Goal: Information Seeking & Learning: Learn about a topic

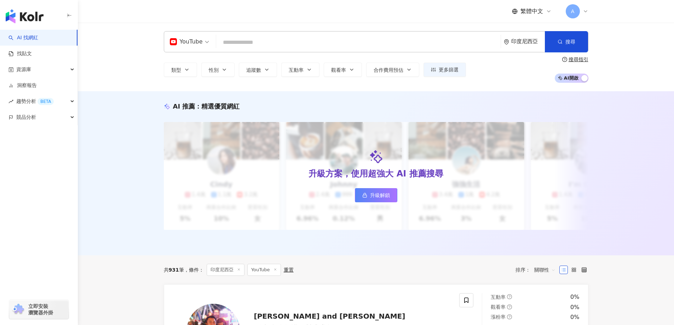
click at [574, 9] on span "A" at bounding box center [573, 11] width 4 height 8
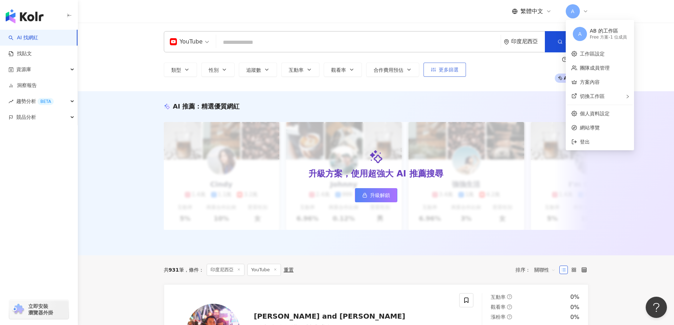
click at [450, 67] on span "更多篩選" at bounding box center [449, 70] width 20 height 6
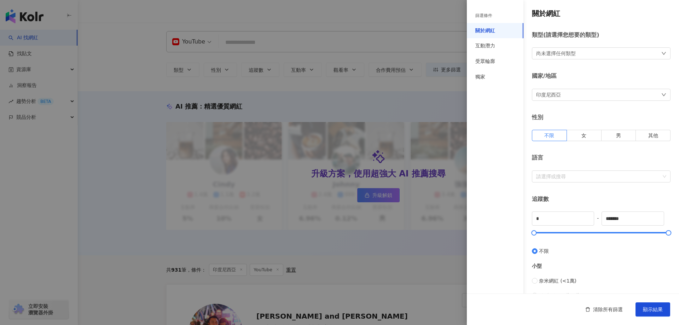
click at [565, 91] on div "印度尼西亞" at bounding box center [601, 95] width 139 height 12
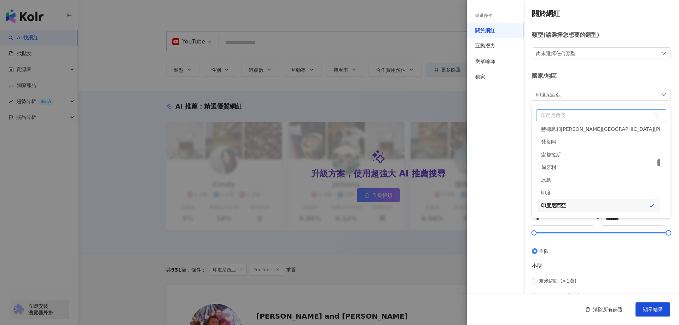
click at [559, 119] on span "印度尼西亞" at bounding box center [601, 115] width 129 height 11
type input "*"
click at [525, 116] on div "關於網紅 類型 ( 請選擇您想要的類型 ) 尚未選擇任何類型 國家/地區 [GEOGRAPHIC_DATA] in id ir [GEOGRAPHIC_DAT…" at bounding box center [573, 251] width 212 height 503
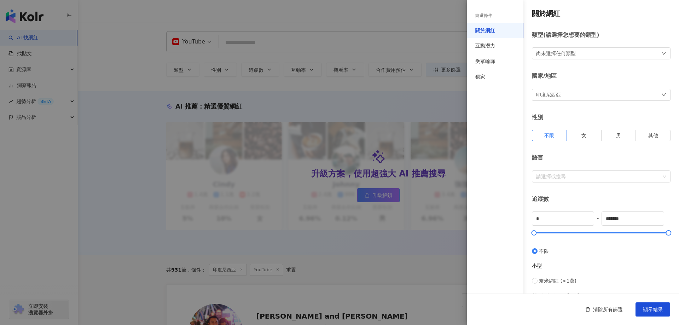
click at [284, 40] on div at bounding box center [339, 162] width 679 height 325
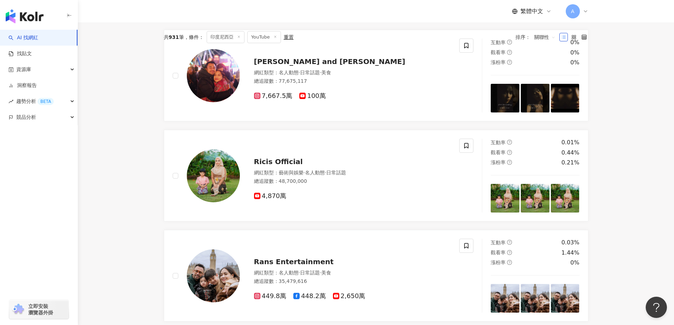
scroll to position [177, 0]
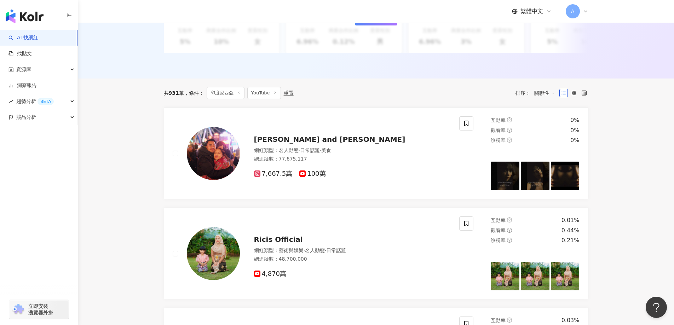
drag, startPoint x: 184, startPoint y: 98, endPoint x: 166, endPoint y: 98, distance: 18.4
click at [166, 96] on div "共 931 筆" at bounding box center [174, 93] width 20 height 6
drag, startPoint x: 178, startPoint y: 97, endPoint x: 168, endPoint y: 98, distance: 9.2
click at [168, 96] on div "共 931 筆" at bounding box center [174, 93] width 20 height 6
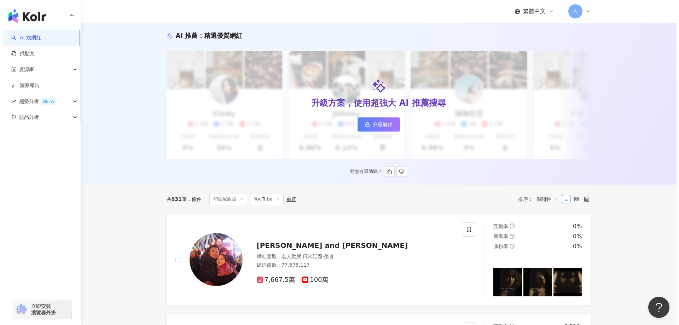
scroll to position [0, 0]
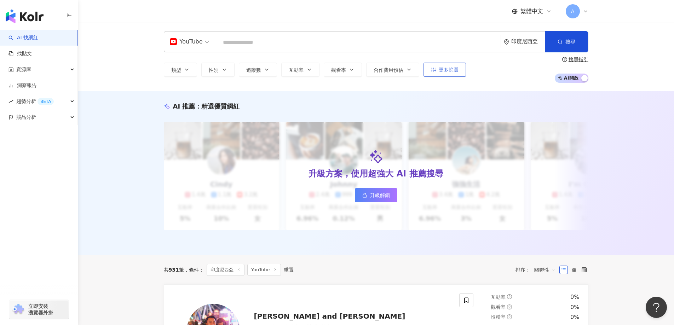
click at [453, 70] on span "更多篩選" at bounding box center [449, 70] width 20 height 6
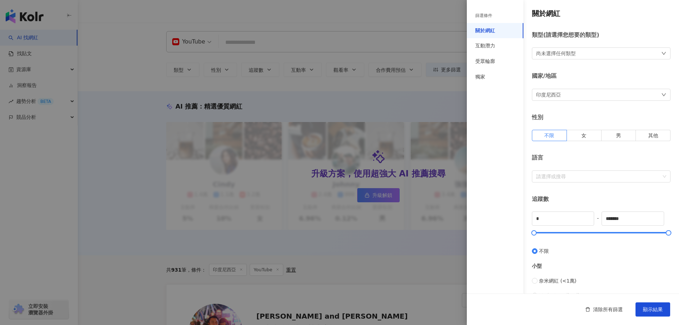
click at [564, 96] on div "印度尼西亞" at bounding box center [601, 95] width 139 height 12
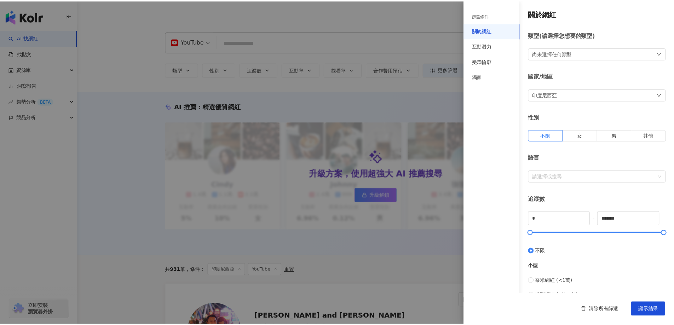
scroll to position [1518, 0]
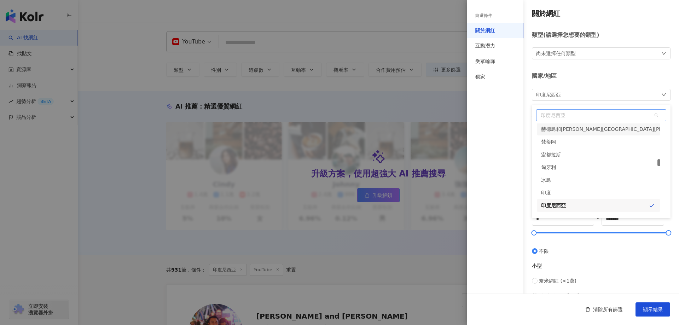
click at [554, 115] on span "印度尼西亞" at bounding box center [601, 115] width 129 height 11
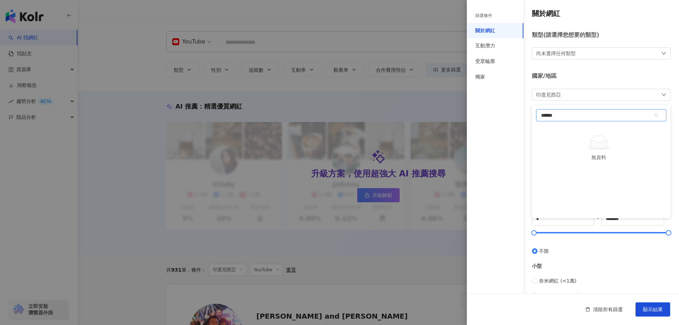
type input "**"
click at [553, 128] on div "日本" at bounding box center [598, 129] width 123 height 13
click at [656, 312] on span "顯示結果" at bounding box center [653, 310] width 20 height 6
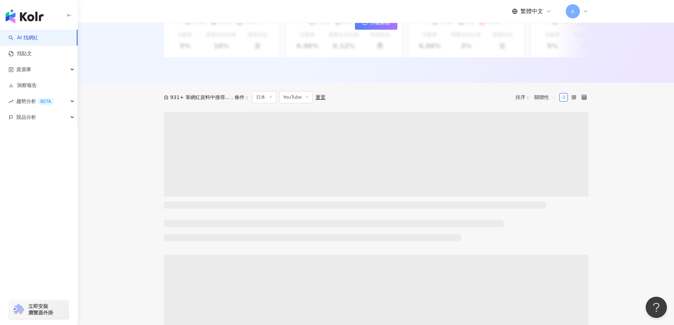
scroll to position [177, 0]
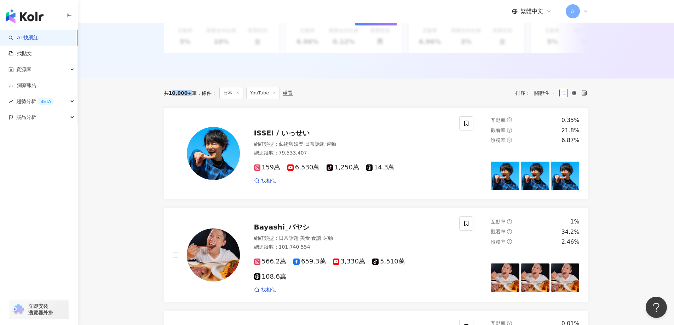
drag, startPoint x: 189, startPoint y: 99, endPoint x: 172, endPoint y: 96, distance: 17.2
click at [172, 96] on span "10,000+" at bounding box center [180, 93] width 23 height 6
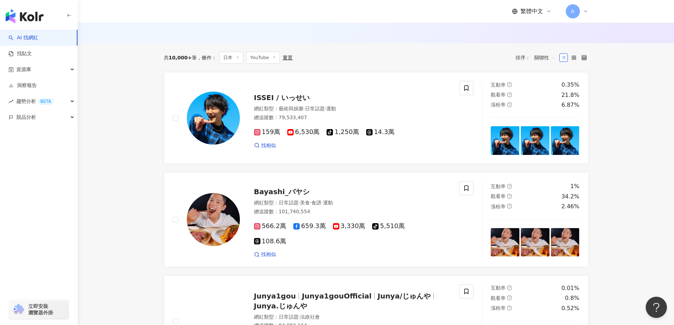
scroll to position [141, 0]
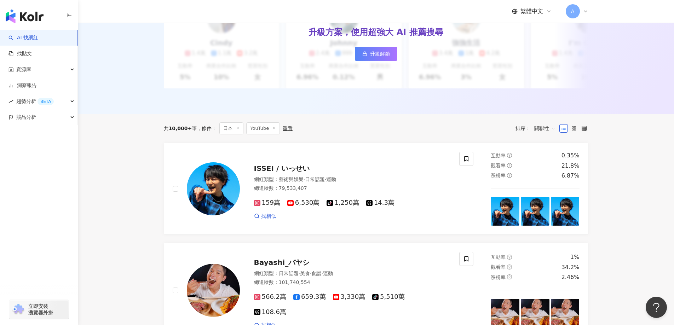
click at [396, 134] on div "共 10,000+ 筆 條件 ： 日本 YouTube 重置 排序： 關聯性" at bounding box center [376, 128] width 424 height 12
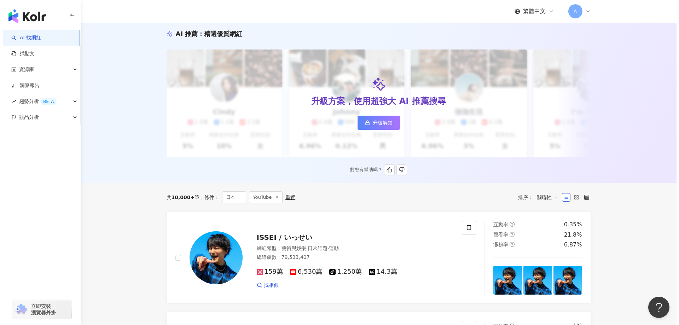
scroll to position [0, 0]
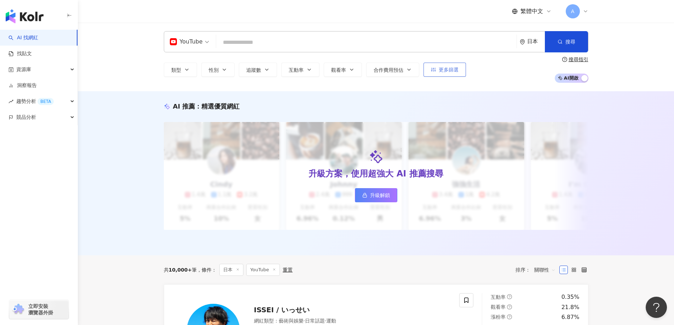
click at [430, 69] on button "更多篩選" at bounding box center [444, 70] width 42 height 14
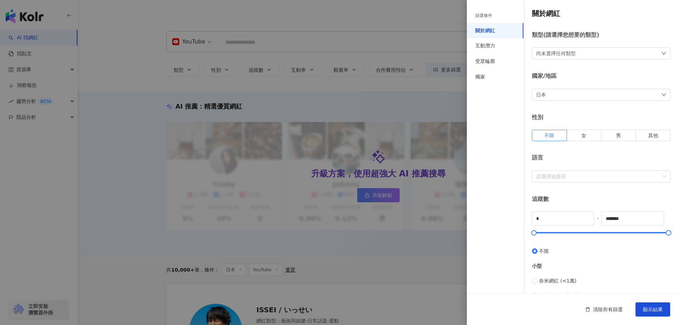
click at [560, 58] on div "尚未選擇任何類型" at bounding box center [601, 53] width 139 height 12
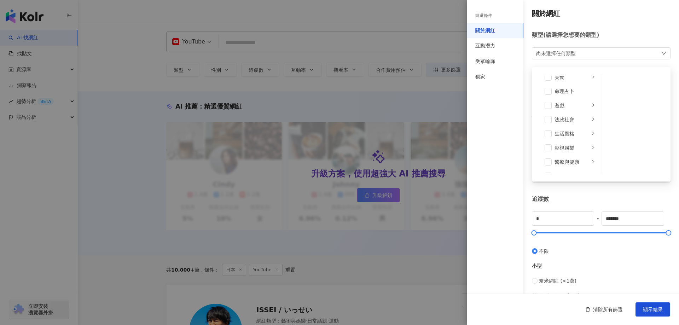
scroll to position [245, 0]
click at [550, 122] on span at bounding box center [548, 122] width 7 height 7
click at [592, 121] on icon "right" at bounding box center [593, 122] width 2 height 4
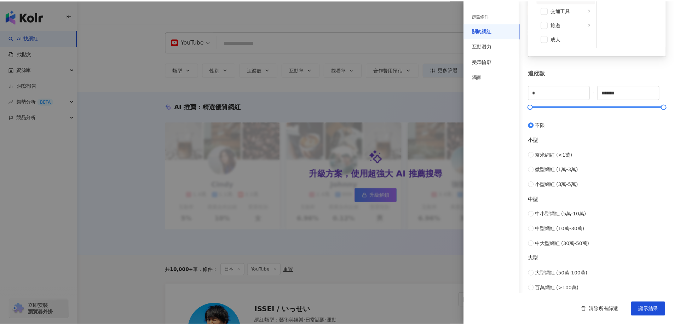
scroll to position [141, 0]
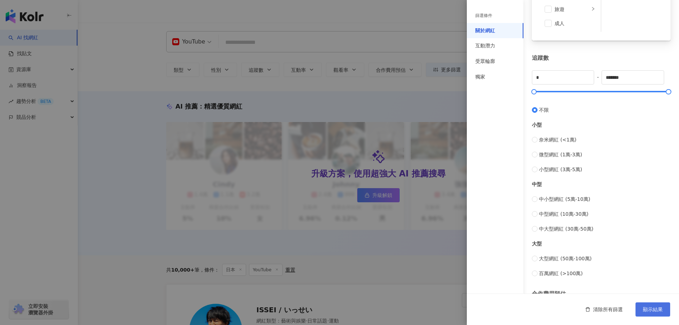
click at [658, 307] on span "顯示結果" at bounding box center [653, 310] width 20 height 6
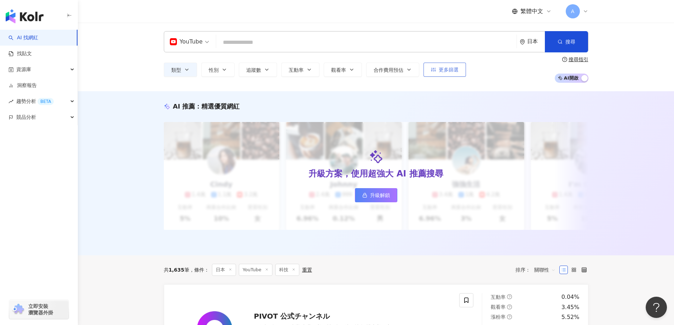
click at [446, 71] on span "更多篩選" at bounding box center [449, 70] width 20 height 6
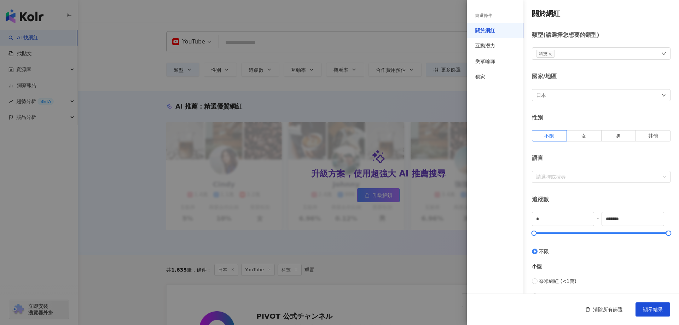
click at [597, 48] on div "科技" at bounding box center [601, 53] width 139 height 12
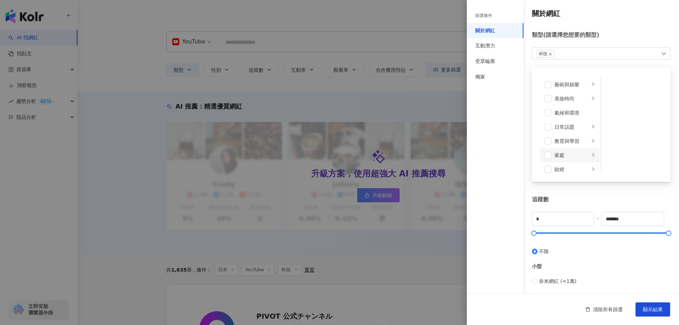
click at [559, 155] on div "家庭" at bounding box center [572, 155] width 35 height 8
click at [571, 137] on li "教育與學習" at bounding box center [570, 141] width 59 height 14
click at [571, 127] on div "日常話題" at bounding box center [572, 127] width 35 height 8
click at [572, 112] on div "氣候和環境" at bounding box center [575, 113] width 41 height 8
click at [572, 98] on div "美妝時尚" at bounding box center [572, 99] width 35 height 8
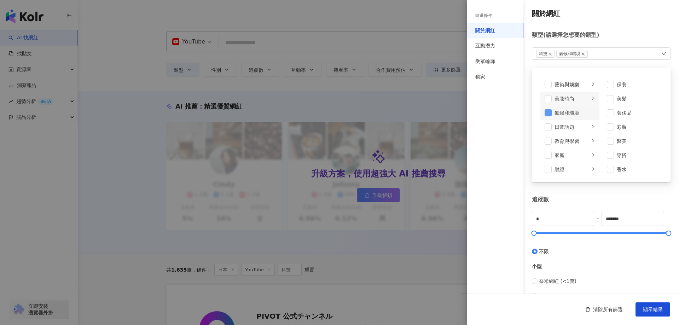
click at [548, 111] on span at bounding box center [548, 112] width 7 height 7
click at [578, 85] on div "藝術與娛樂" at bounding box center [572, 85] width 35 height 8
click at [570, 168] on div "生活風格" at bounding box center [572, 170] width 35 height 8
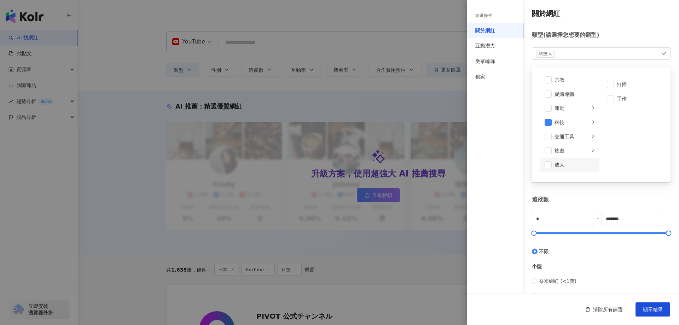
click at [570, 161] on div "成人" at bounding box center [575, 165] width 41 height 8
click at [572, 108] on div "運動" at bounding box center [572, 108] width 35 height 8
click at [571, 91] on div "促購導購" at bounding box center [575, 94] width 41 height 8
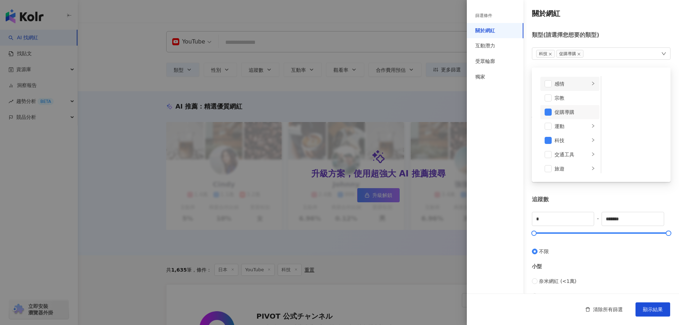
scroll to position [210, 0]
click at [562, 129] on div "促購導購" at bounding box center [575, 130] width 41 height 8
click at [570, 100] on div "感情" at bounding box center [572, 101] width 35 height 8
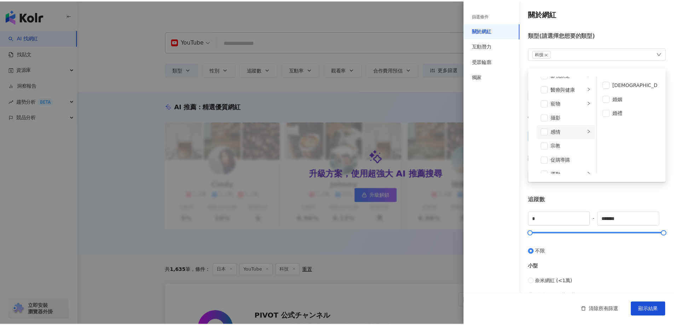
scroll to position [139, 0]
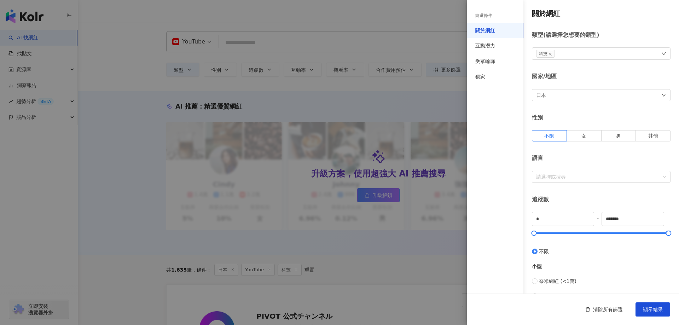
click at [331, 249] on div at bounding box center [339, 162] width 679 height 325
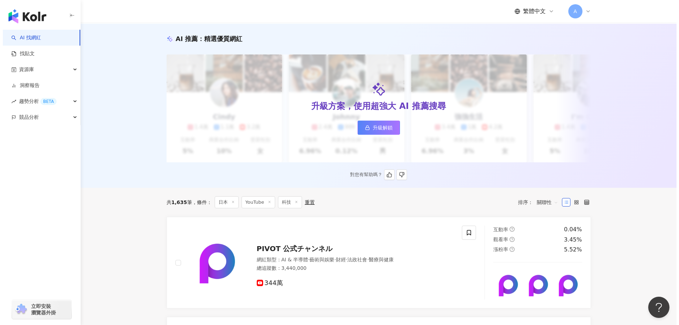
scroll to position [0, 0]
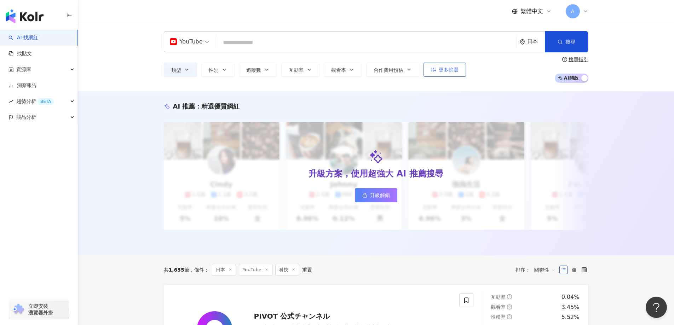
click at [448, 71] on span "更多篩選" at bounding box center [449, 70] width 20 height 6
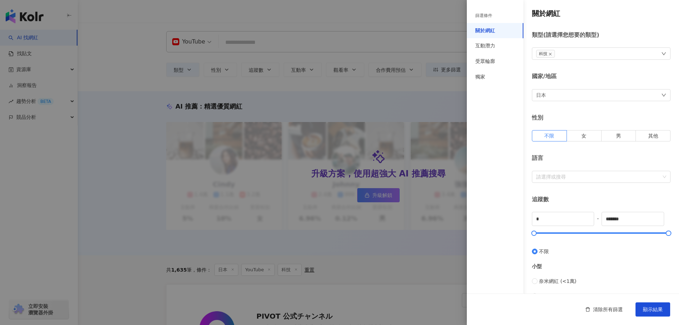
click at [601, 94] on div "日本" at bounding box center [601, 95] width 139 height 12
click at [555, 119] on span "日本" at bounding box center [601, 115] width 129 height 11
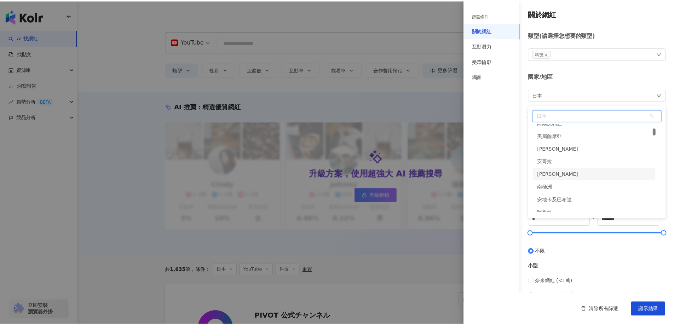
scroll to position [141, 0]
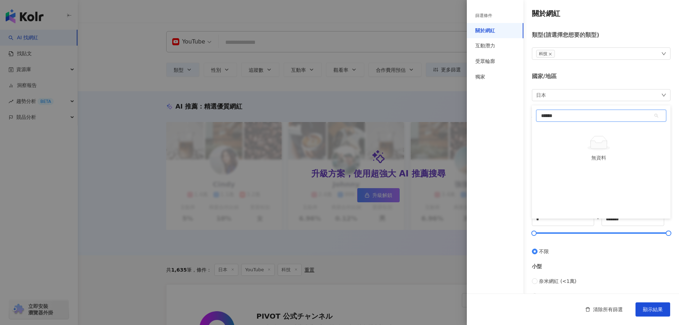
type input "**"
click at [553, 159] on div "印度尼西亞" at bounding box center [553, 160] width 25 height 13
click at [640, 308] on button "顯示結果" at bounding box center [653, 309] width 35 height 14
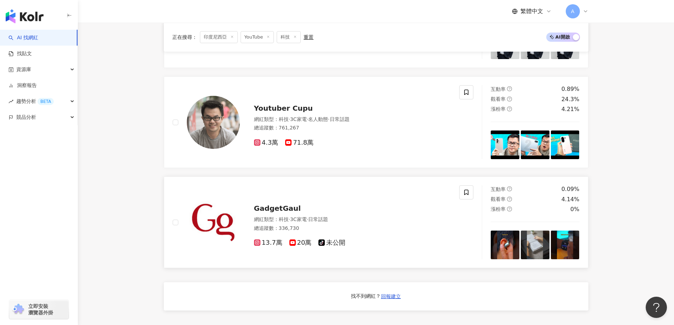
scroll to position [354, 0]
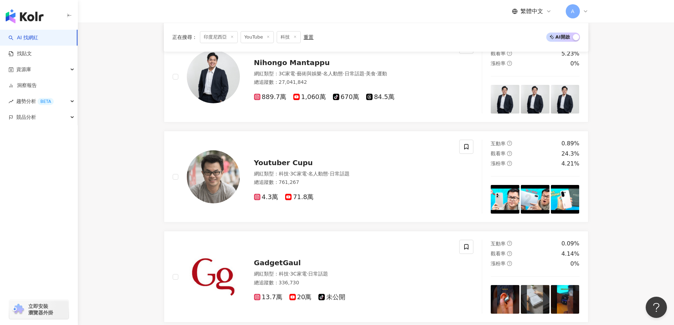
drag, startPoint x: 137, startPoint y: 291, endPoint x: 123, endPoint y: 320, distance: 32.3
click at [137, 291] on main "YouTube 印度尼西亞 搜尋 類型 性別 追蹤數 互動率 觀看率 合作費用預估 更多篩選 篩選條件 關於網紅 互動潛力 受眾輪廓 獨家 關於網紅 類型 (…" at bounding box center [376, 114] width 596 height 890
click at [145, 265] on main "YouTube 印度尼西亞 搜尋 類型 性別 追蹤數 互動率 觀看率 合作費用預估 更多篩選 篩選條件 關於網紅 互動潛力 受眾輪廓 獨家 關於網紅 類型 (…" at bounding box center [376, 114] width 596 height 890
click at [136, 253] on main "YouTube 印度尼西亞 搜尋 類型 性別 追蹤數 互動率 觀看率 合作費用預估 更多篩選 篩選條件 關於網紅 互動潛力 受眾輪廓 獨家 關於網紅 類型 (…" at bounding box center [376, 114] width 596 height 890
